Goal: Find contact information: Find contact information

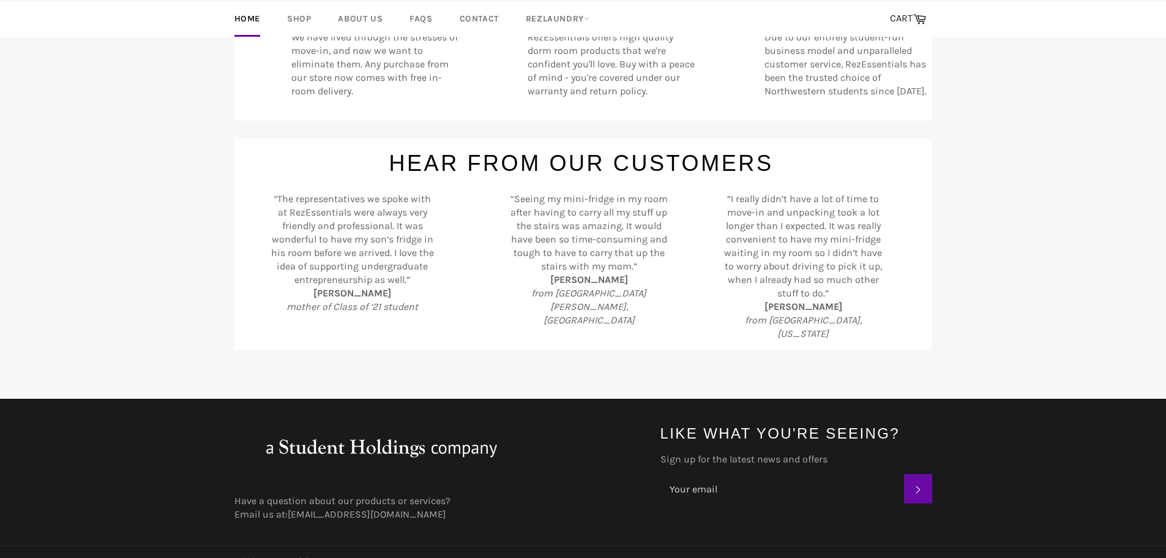
scroll to position [501, 0]
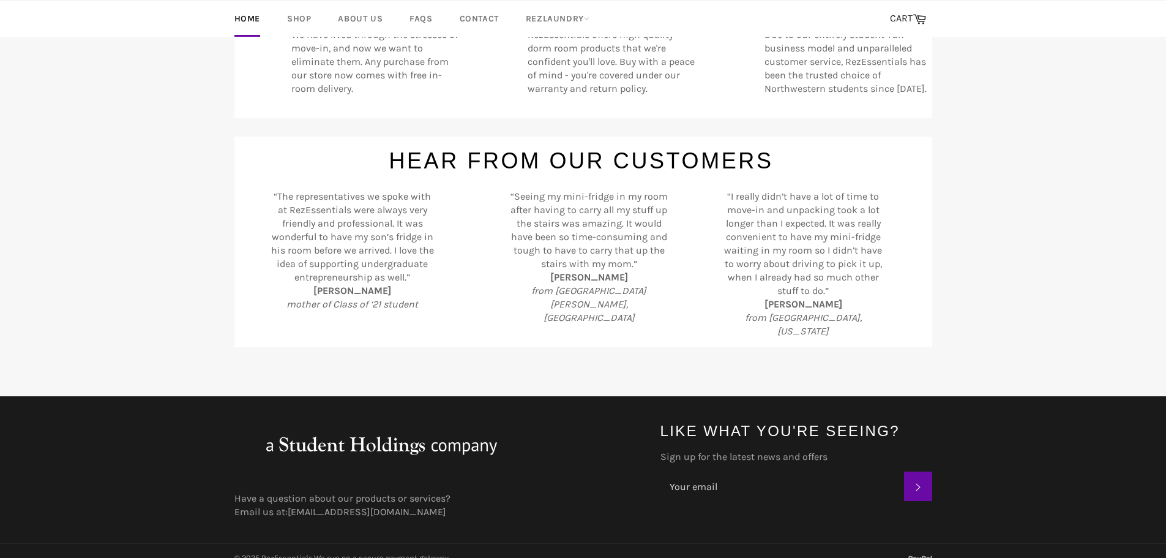
click at [146, 184] on main "Pause slideshow Play slideshow Get Mini-Fridge Rentals and Purchases!" at bounding box center [583, 2] width 1166 height 789
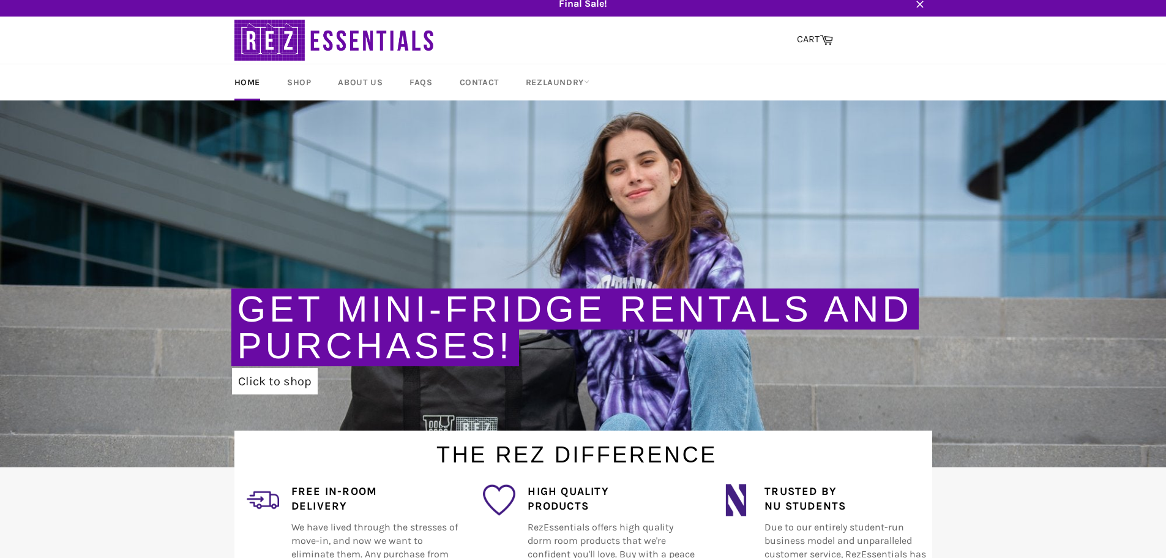
scroll to position [0, 0]
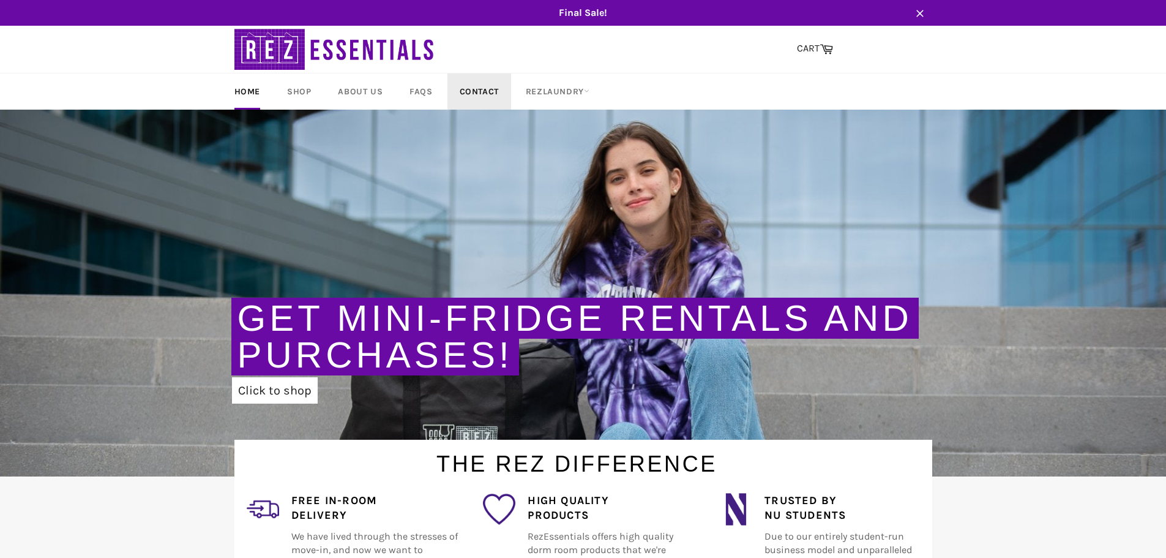
click at [472, 86] on link "Contact" at bounding box center [480, 91] width 64 height 36
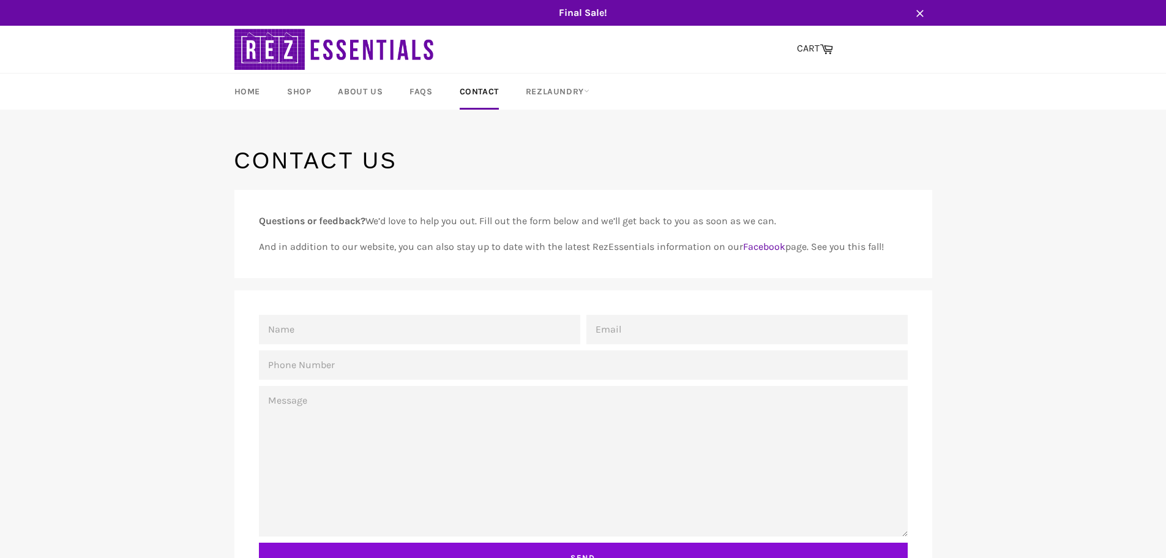
scroll to position [269, 0]
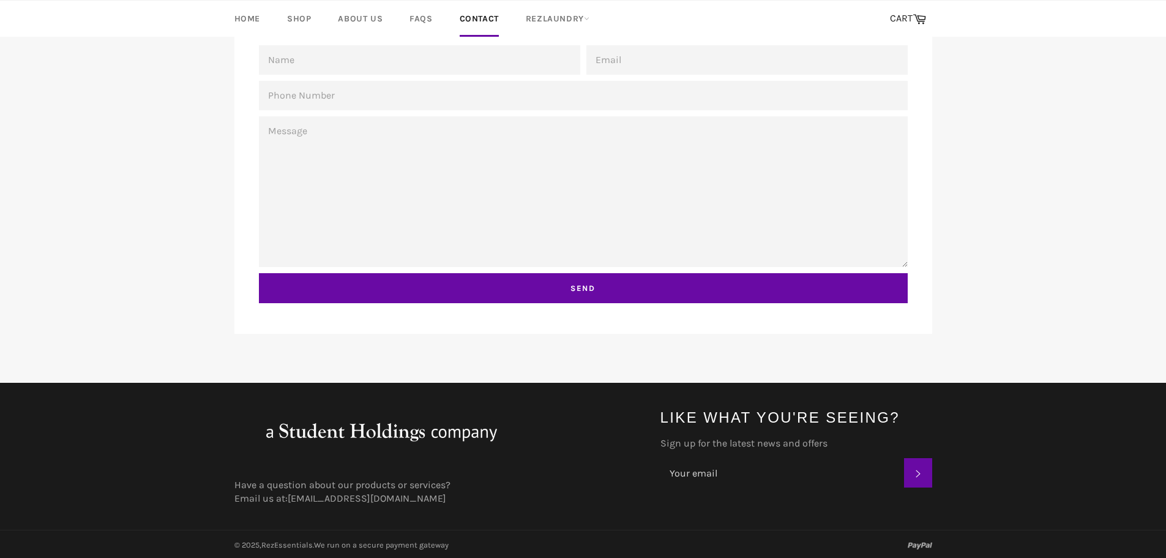
click at [154, 89] on main "Contact Us Questions or feedback? We’d love to help you out. Fill out the form …" at bounding box center [583, 129] width 1166 height 507
drag, startPoint x: 454, startPoint y: 500, endPoint x: 289, endPoint y: 511, distance: 165.1
click at [289, 511] on div "Have a question about our products or services? Email us at: rezessentials@stud…" at bounding box center [435, 468] width 426 height 122
copy link "[EMAIL_ADDRESS][DOMAIN_NAME]"
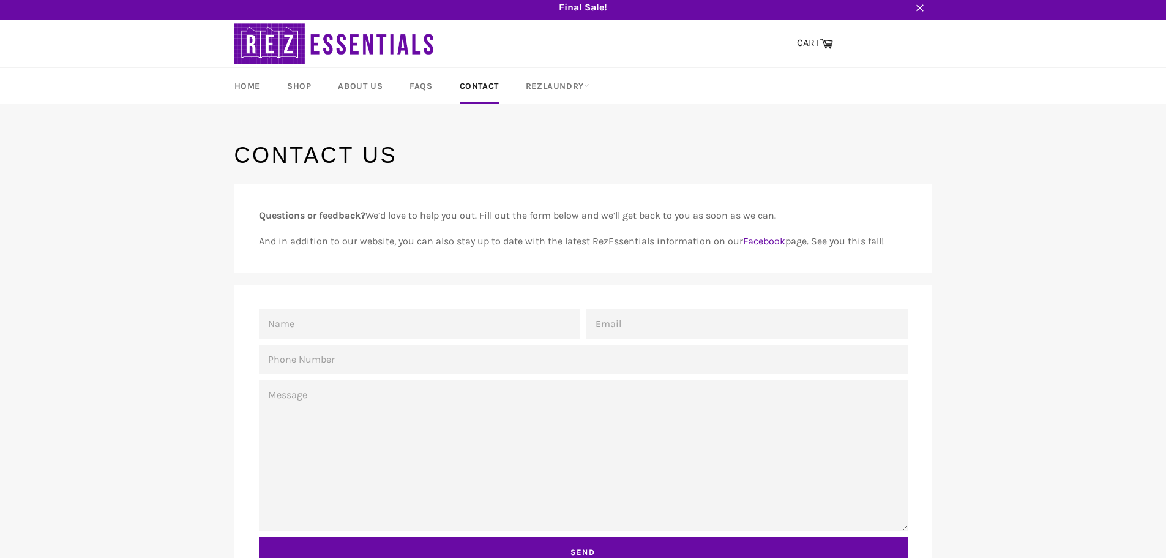
scroll to position [0, 0]
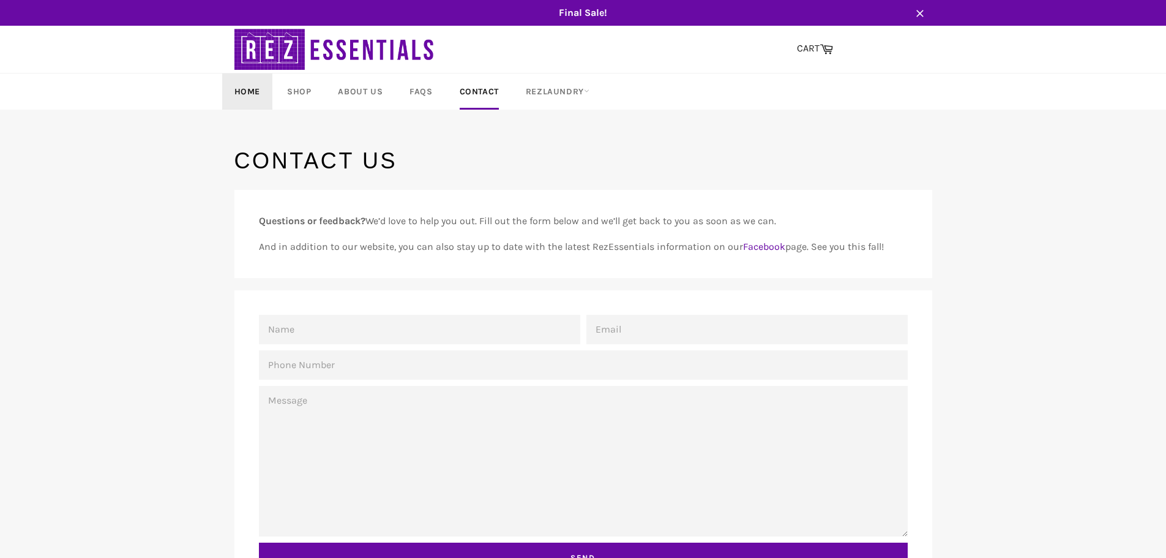
click at [261, 97] on link "Home" at bounding box center [247, 91] width 50 height 36
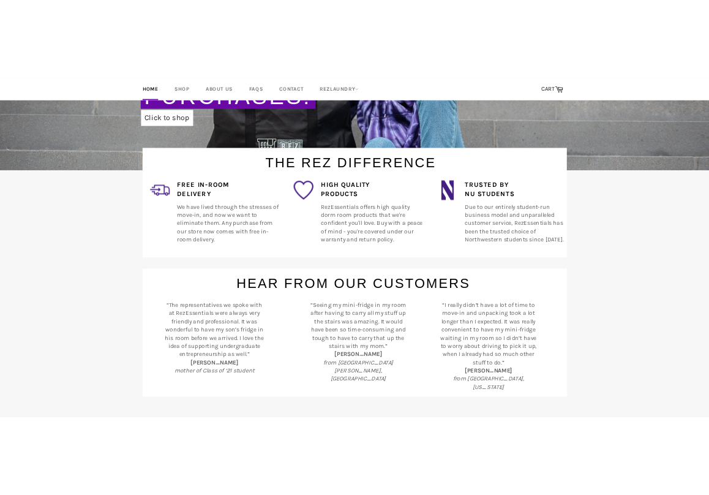
scroll to position [306, 0]
